Goal: Task Accomplishment & Management: Use online tool/utility

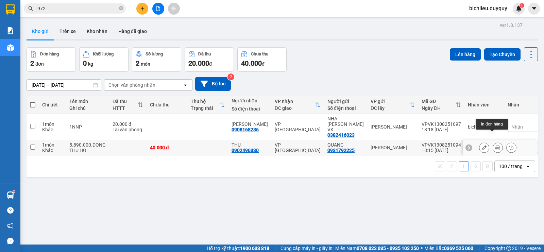
click at [493, 142] on button at bounding box center [498, 148] width 10 height 12
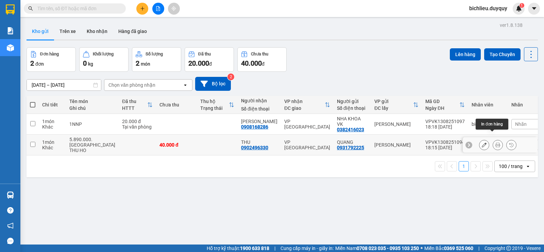
click at [496, 143] on icon at bounding box center [498, 145] width 5 height 5
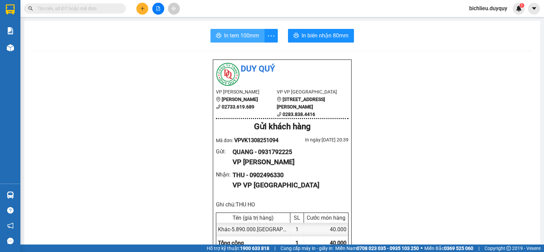
click at [248, 34] on span "In tem 100mm" at bounding box center [241, 35] width 35 height 9
click at [139, 9] on button at bounding box center [142, 9] width 12 height 12
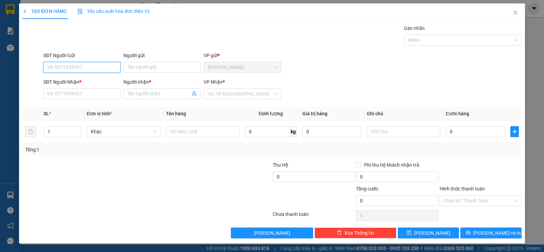
click at [52, 69] on input "SĐT Người Gửi" at bounding box center [82, 67] width 78 height 11
type input "0985484361"
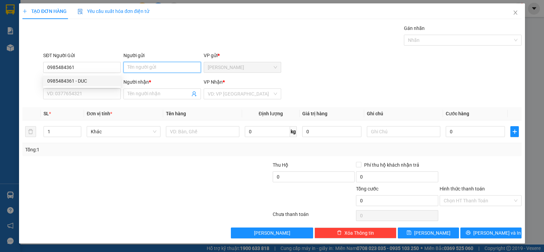
click at [136, 69] on input "Người gửi" at bounding box center [162, 67] width 78 height 11
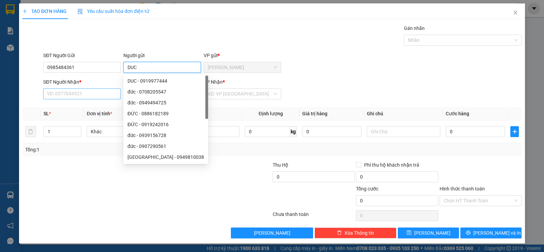
type input "DUC"
click at [61, 96] on input "SĐT Người Nhận *" at bounding box center [82, 93] width 78 height 11
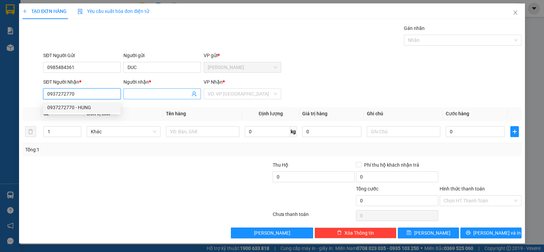
type input "0937272770"
click at [129, 94] on input "Người nhận *" at bounding box center [159, 93] width 63 height 7
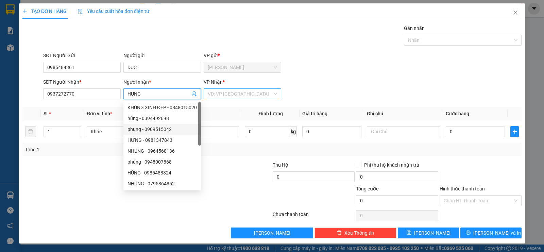
type input "HUNG"
click at [232, 91] on input "search" at bounding box center [240, 94] width 65 height 10
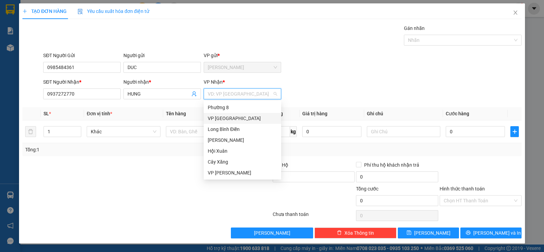
click at [226, 119] on div "VP [GEOGRAPHIC_DATA]" at bounding box center [242, 118] width 69 height 7
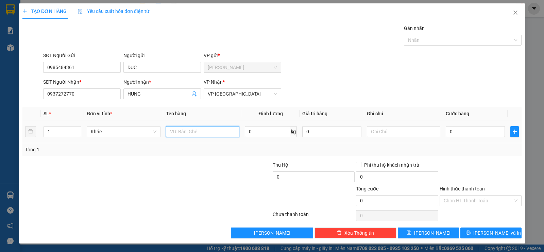
click at [193, 135] on input "text" at bounding box center [202, 131] width 73 height 11
type input "1XOP TRONG"
click at [472, 136] on input "0" at bounding box center [475, 131] width 59 height 11
type input "2"
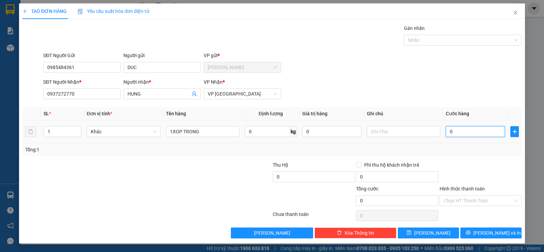
type input "2"
type input "20"
type input "200"
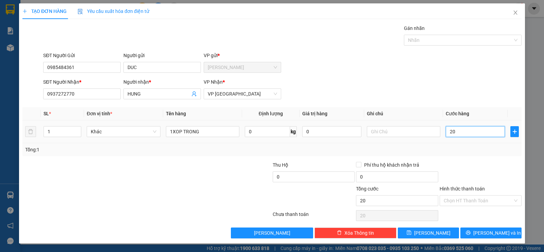
type input "200"
type input "2.000"
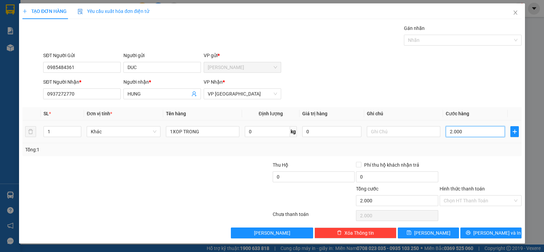
type input "20.000"
click at [449, 200] on input "Hình thức thanh toán" at bounding box center [478, 201] width 69 height 10
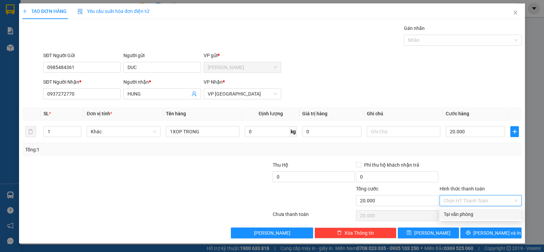
click at [448, 212] on div "Tại văn phòng" at bounding box center [481, 214] width 74 height 7
type input "0"
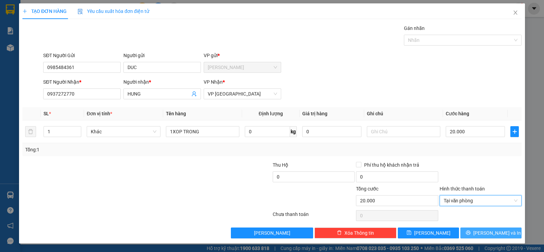
click at [499, 231] on span "Lưu và In" at bounding box center [497, 232] width 48 height 7
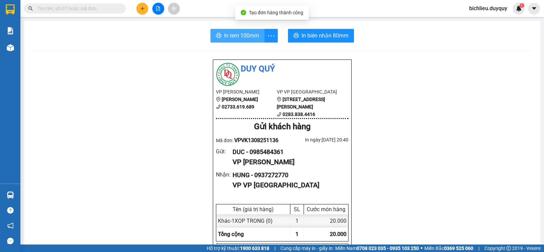
click at [224, 35] on span "In tem 100mm" at bounding box center [241, 35] width 35 height 9
click at [229, 36] on span "In tem 100mm" at bounding box center [241, 35] width 35 height 9
click at [242, 33] on span "In tem 100mm" at bounding box center [241, 35] width 35 height 9
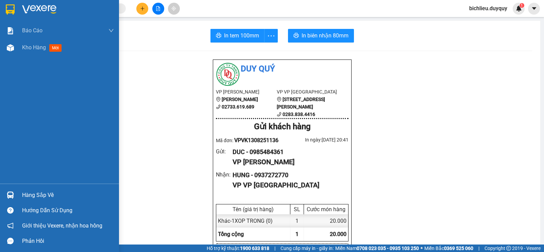
click at [10, 6] on img at bounding box center [10, 9] width 9 height 10
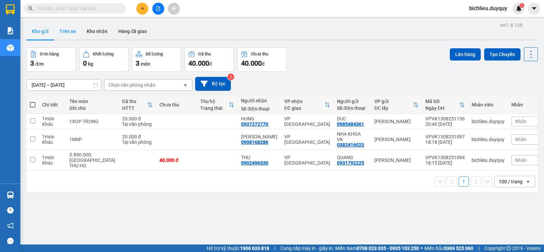
click at [67, 34] on button "Trên xe" at bounding box center [67, 31] width 27 height 16
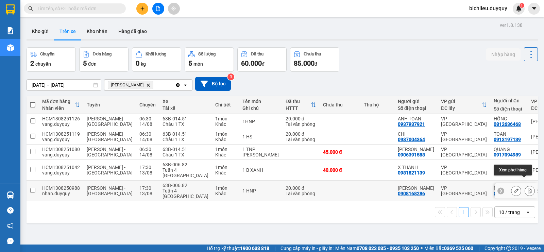
click at [528, 188] on icon at bounding box center [530, 190] width 4 height 5
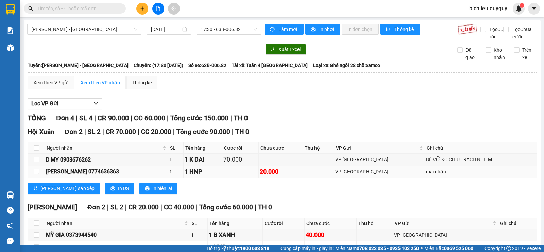
scroll to position [51, 0]
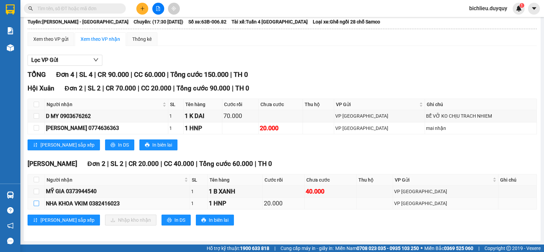
click at [36, 202] on input "checkbox" at bounding box center [36, 203] width 5 height 5
checkbox input "true"
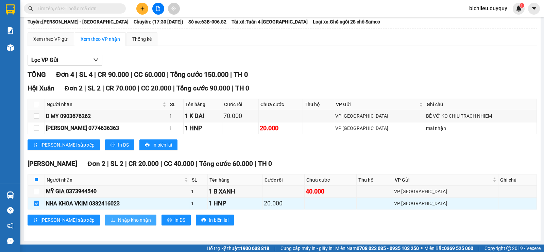
click at [118, 222] on span "Nhập kho nhận" at bounding box center [134, 219] width 33 height 7
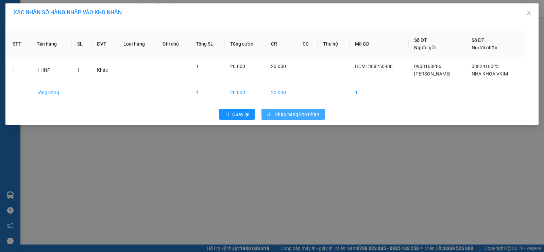
click at [288, 117] on span "Nhập hàng kho nhận" at bounding box center [296, 114] width 45 height 7
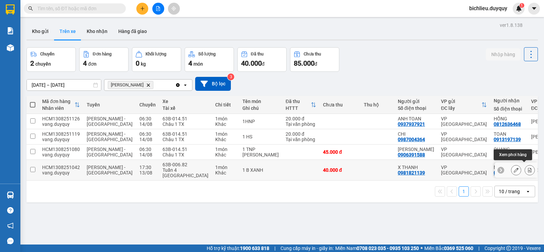
click at [528, 168] on icon at bounding box center [530, 170] width 5 height 5
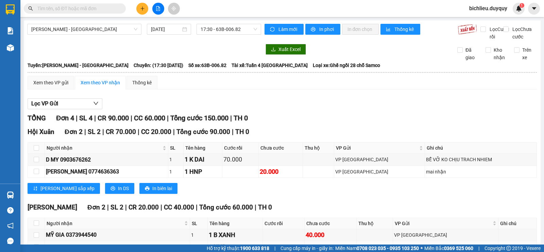
scroll to position [51, 0]
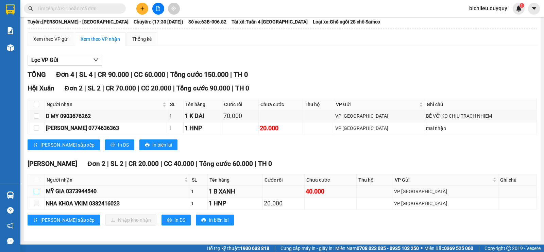
click at [35, 192] on input "checkbox" at bounding box center [36, 191] width 5 height 5
checkbox input "true"
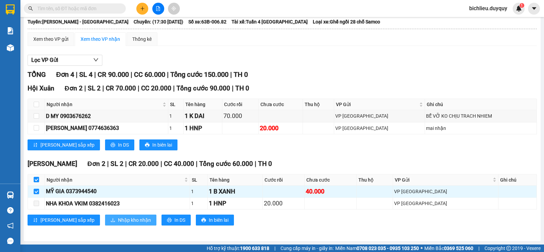
drag, startPoint x: 90, startPoint y: 214, endPoint x: 90, endPoint y: 218, distance: 4.1
click at [90, 217] on div "Vĩnh Kim Đơn 2 | SL 2 | CR 20.000 | CC 40.000 | Tổng cước 60.000 | TH 0 Người n…" at bounding box center [283, 195] width 510 height 72
click at [118, 218] on span "Nhập kho nhận" at bounding box center [134, 219] width 33 height 7
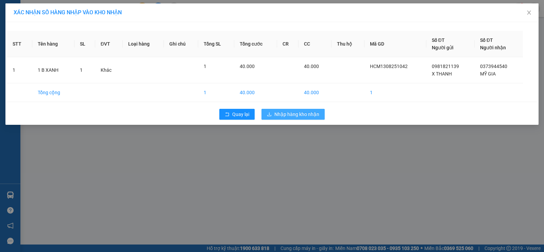
click at [279, 113] on span "Nhập hàng kho nhận" at bounding box center [296, 114] width 45 height 7
